Goal: Information Seeking & Learning: Learn about a topic

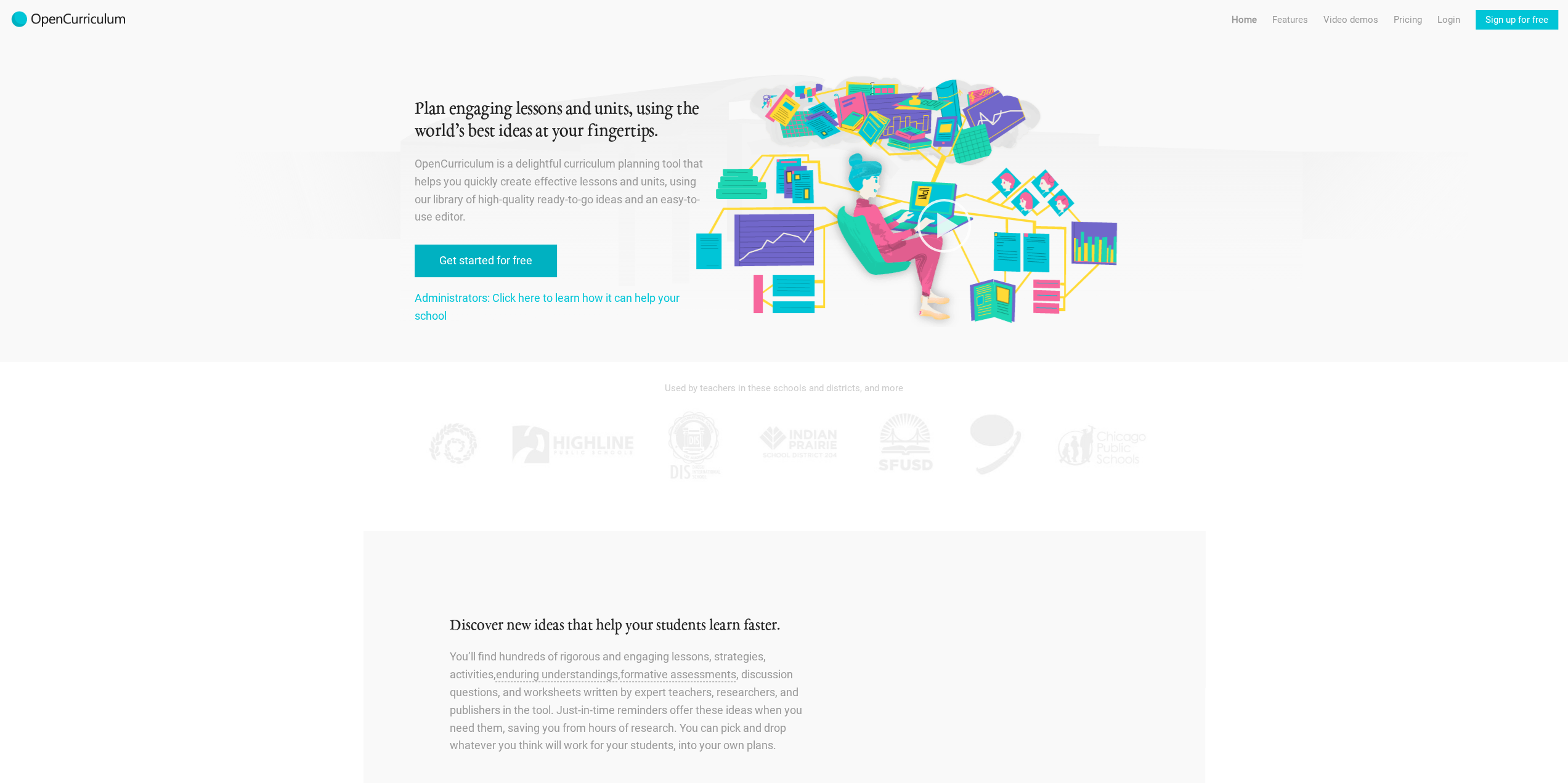
click at [482, 260] on link "Get started for free" at bounding box center [485, 261] width 142 height 33
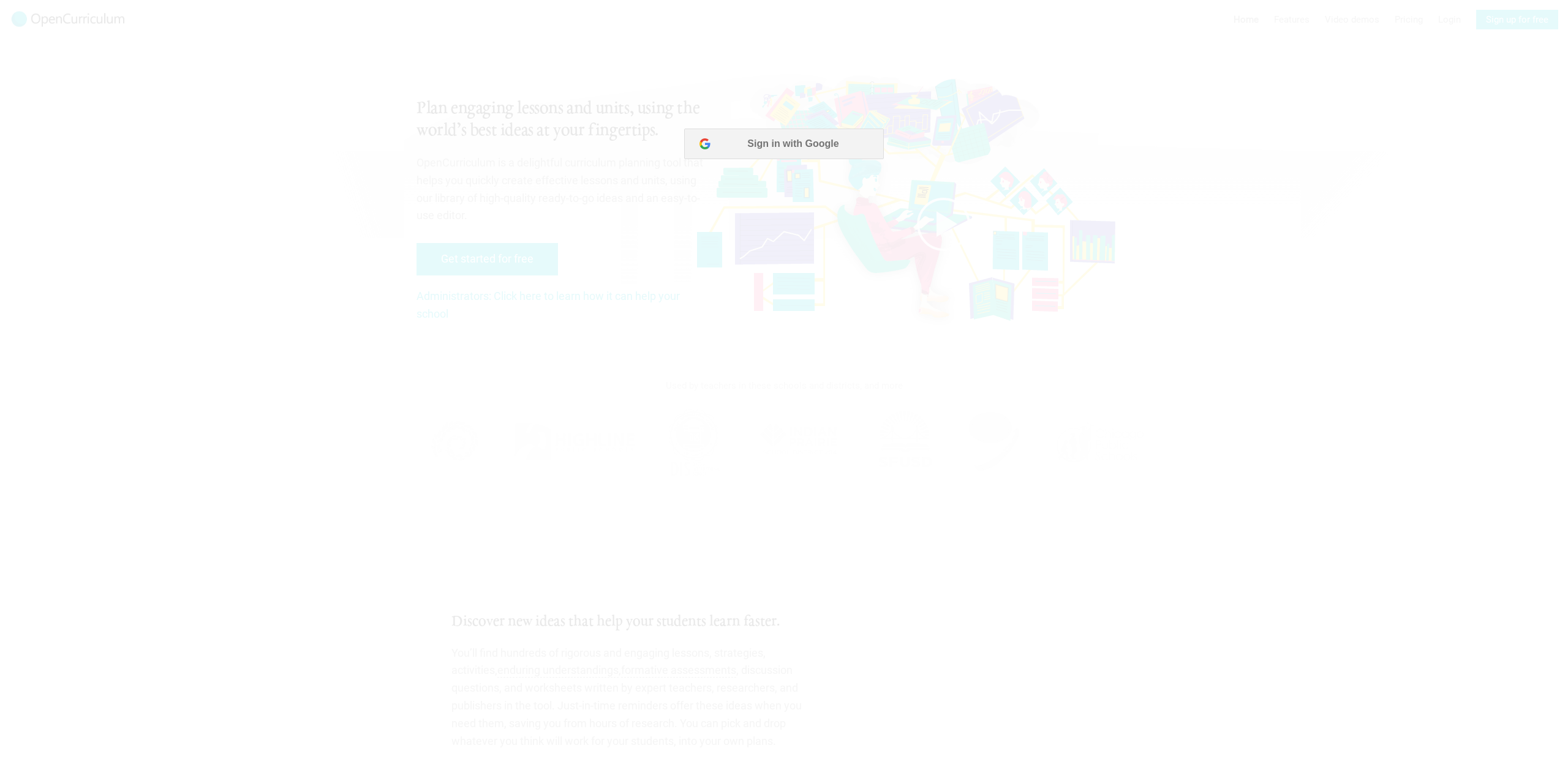
drag, startPoint x: 614, startPoint y: 186, endPoint x: 139, endPoint y: 17, distance: 504.2
click at [610, 186] on div at bounding box center [784, 389] width 1568 height 778
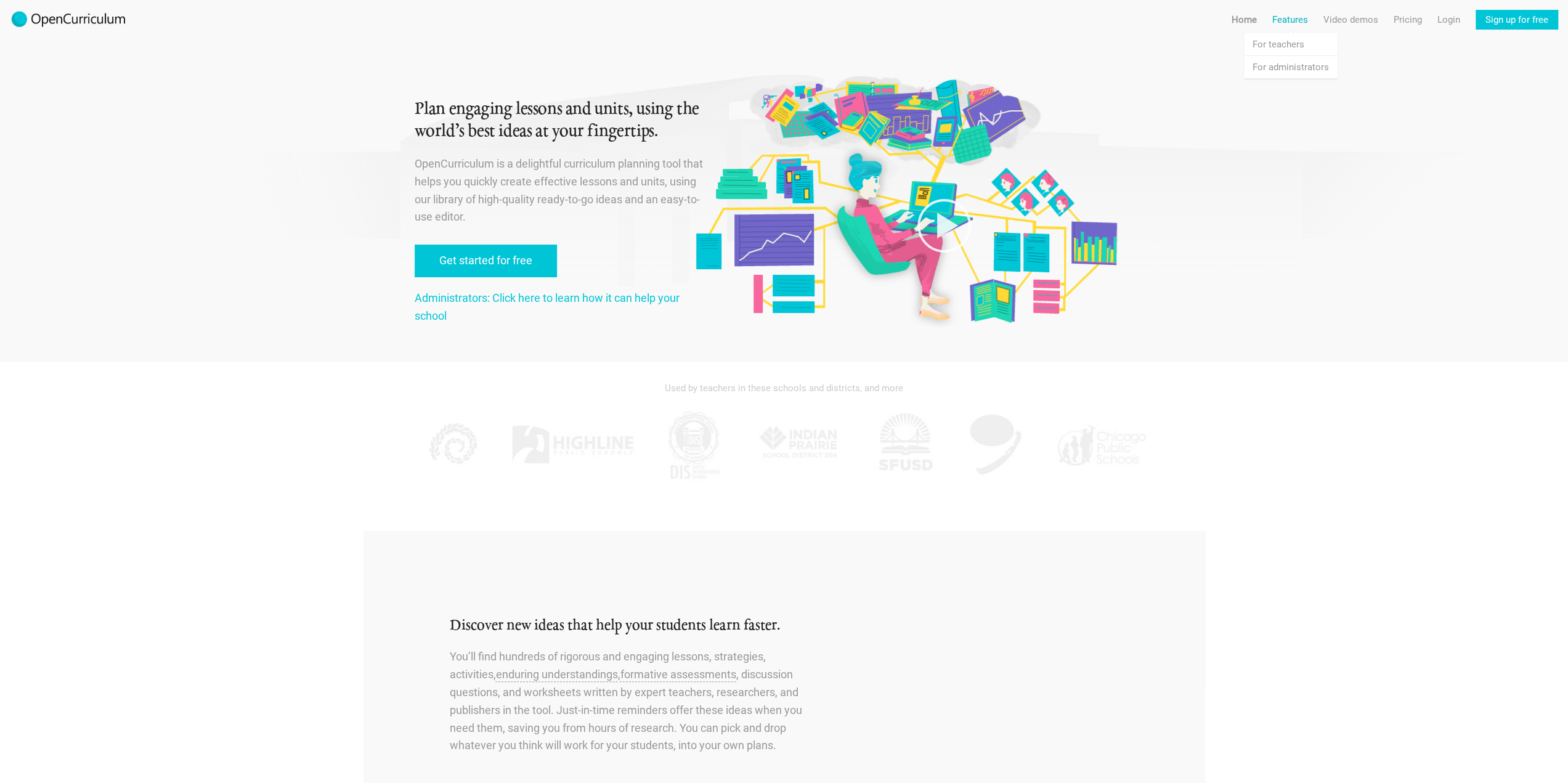
click at [1283, 20] on link "Features" at bounding box center [1289, 20] width 36 height 20
click at [1288, 65] on link "Features For administrators" at bounding box center [1290, 67] width 94 height 22
